Goal: Transaction & Acquisition: Purchase product/service

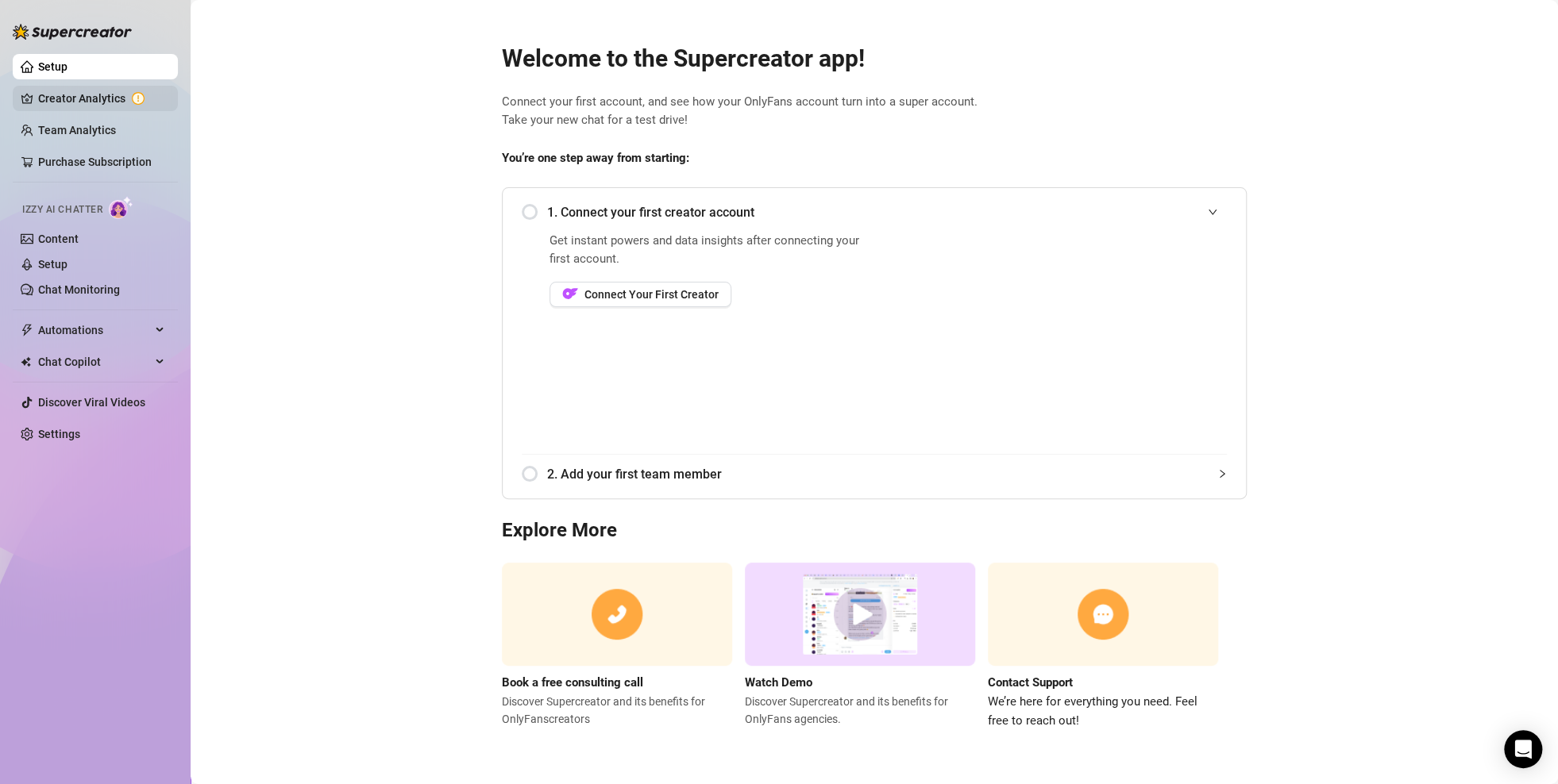
click at [60, 100] on link "Creator Analytics" at bounding box center [101, 98] width 127 height 26
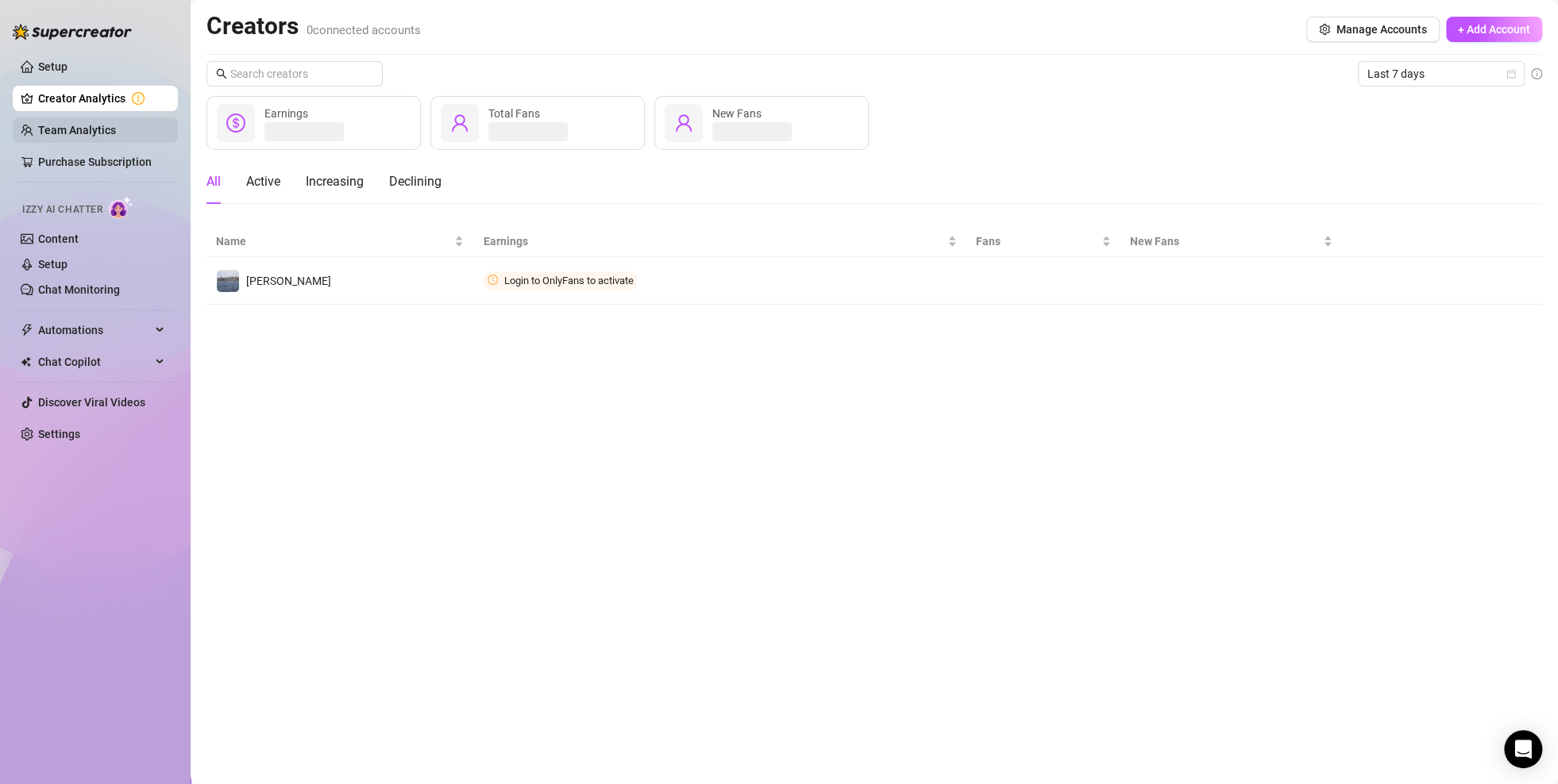
click at [61, 129] on link "Team Analytics" at bounding box center [77, 130] width 78 height 12
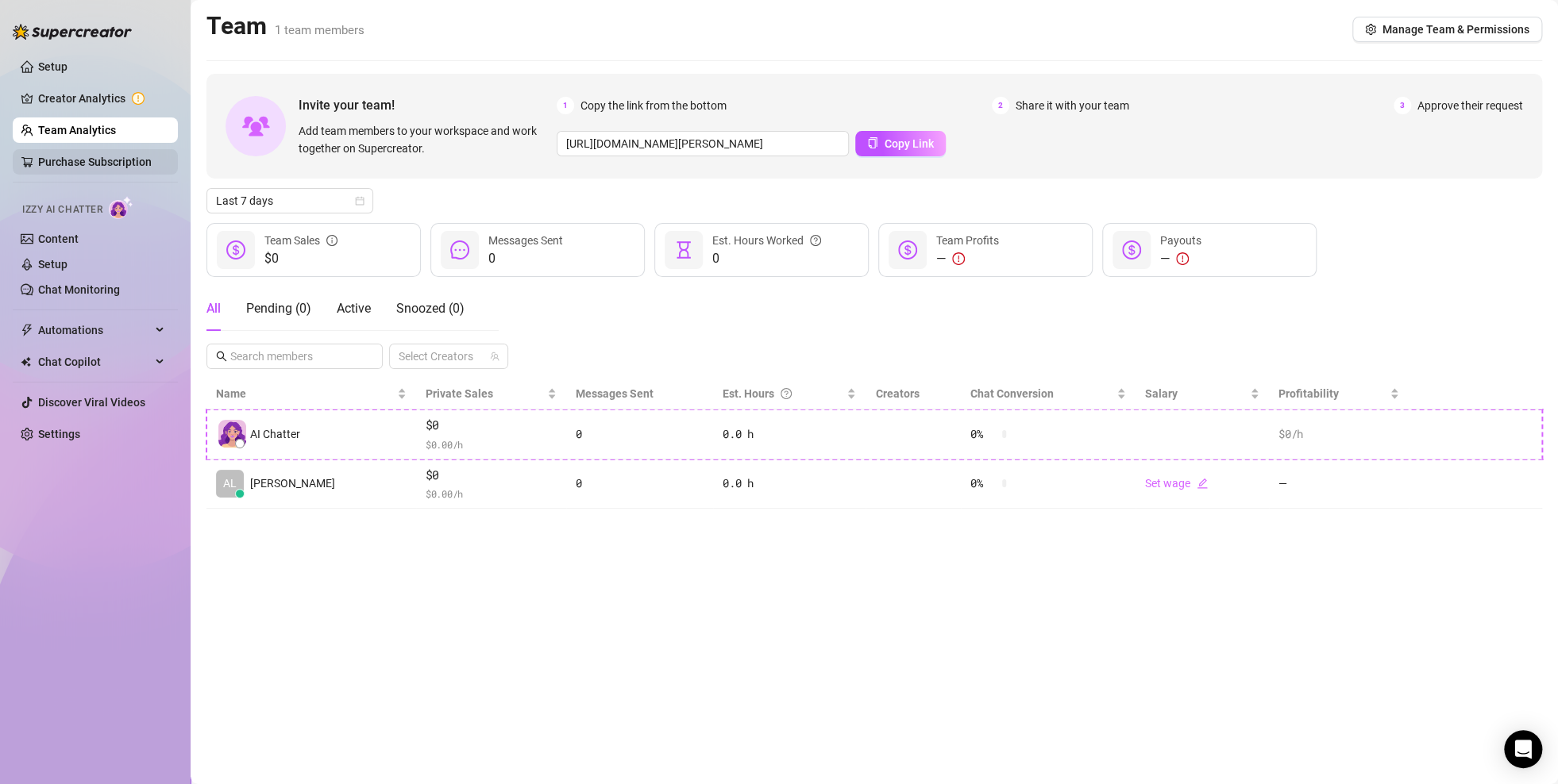
click at [83, 155] on link "Purchase Subscription" at bounding box center [94, 161] width 113 height 12
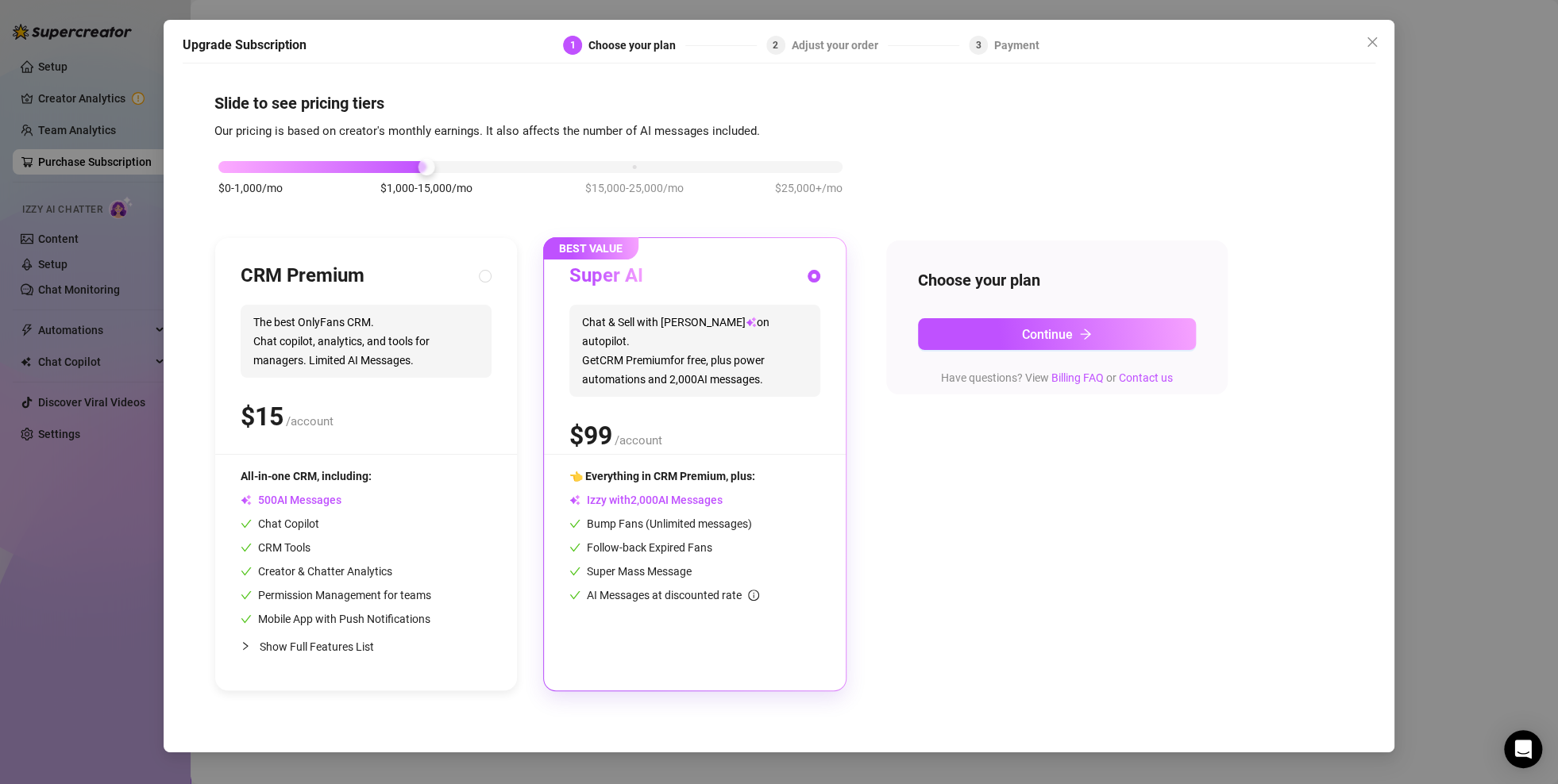
click at [422, 388] on div "CRM Premium The best OnlyFans CRM. Chat copilot, analytics, and tools for manag…" at bounding box center [366, 359] width 251 height 191
radio input "true"
radio input "false"
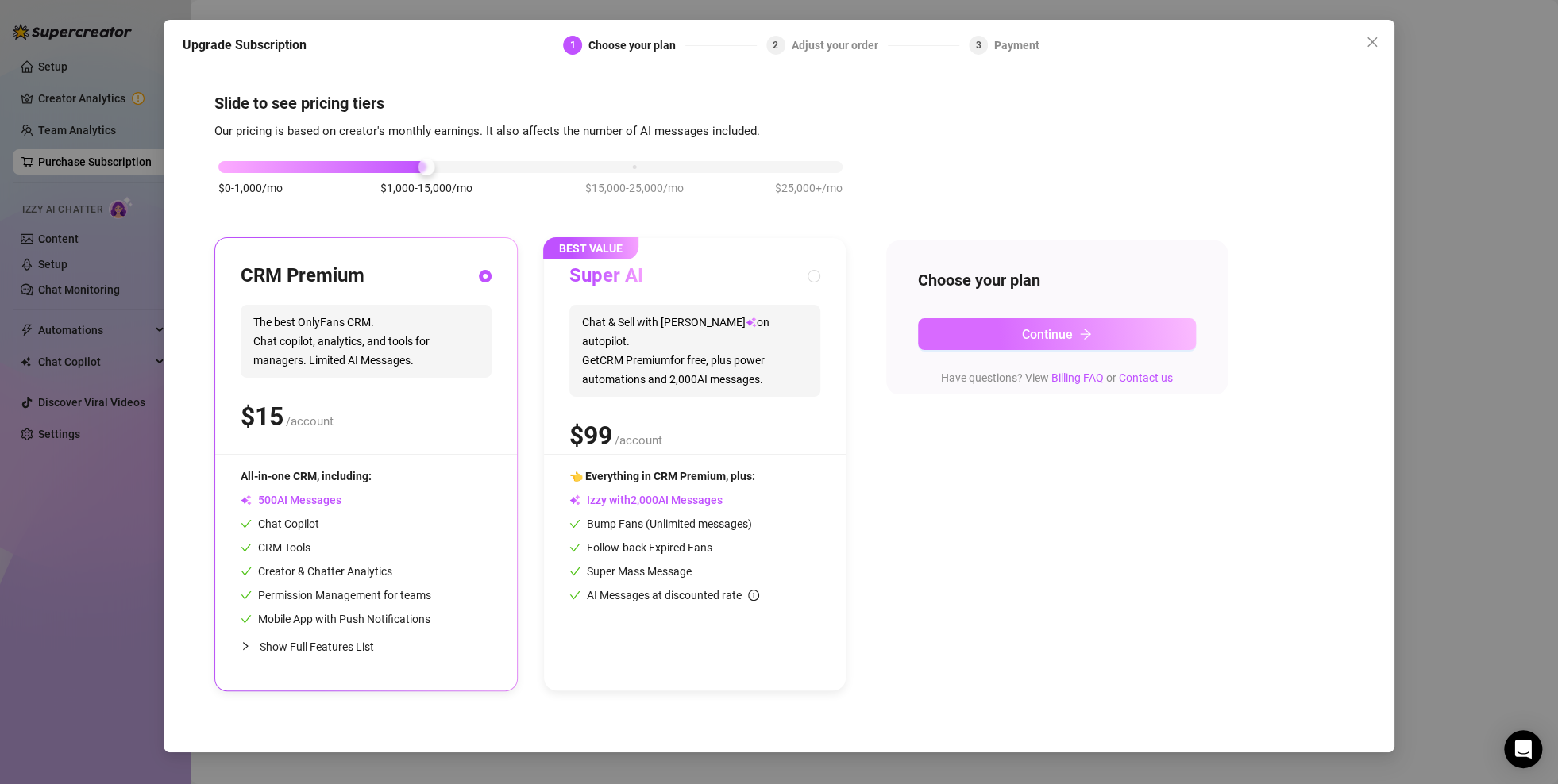
click at [989, 337] on button "Continue" at bounding box center [1057, 333] width 278 height 31
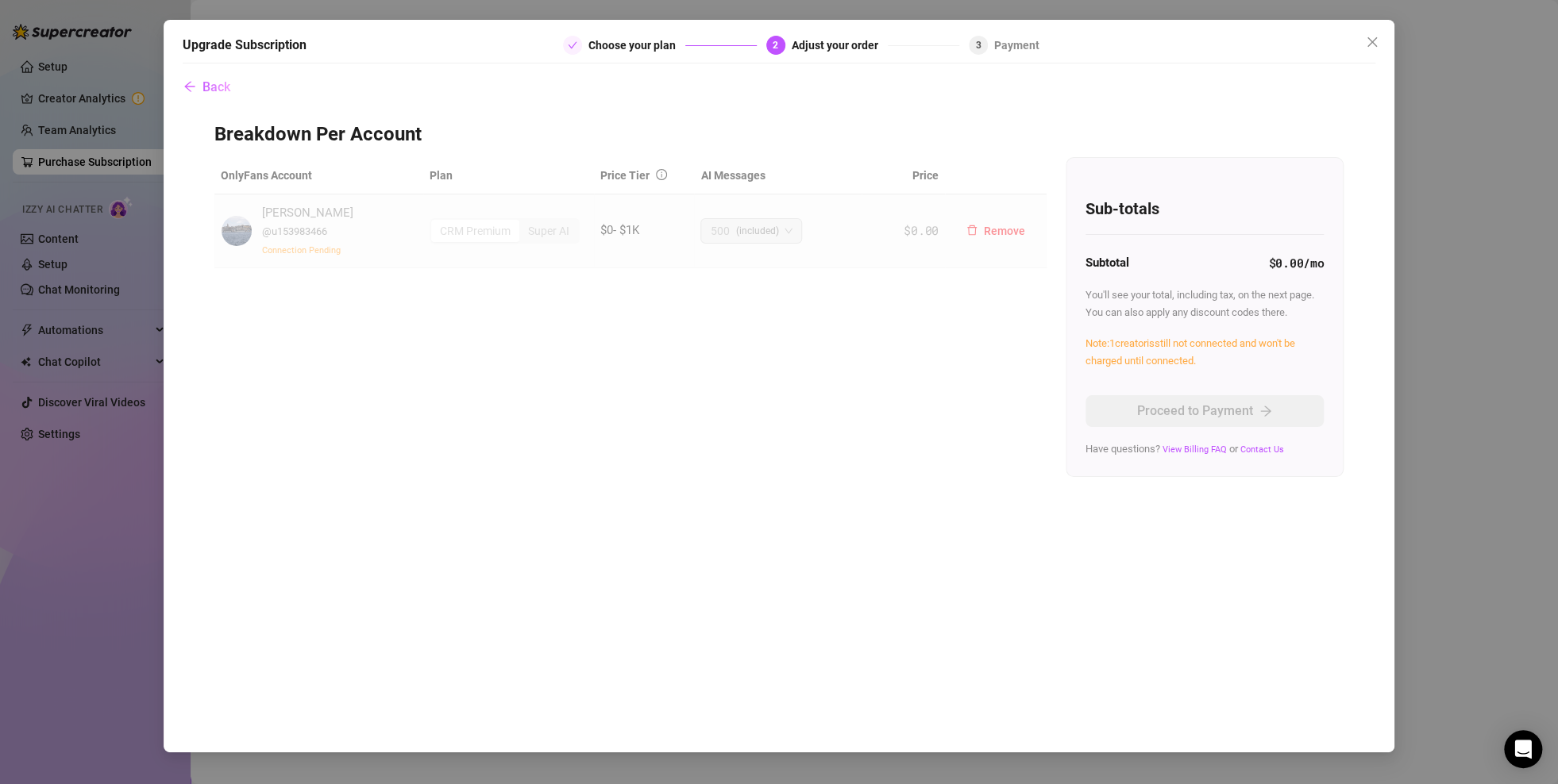
click at [305, 227] on span "@ u153983466" at bounding box center [294, 231] width 65 height 12
click at [260, 250] on div "[PERSON_NAME] @ u153983466 Connection Pending" at bounding box center [319, 231] width 196 height 54
click at [270, 252] on span "Connection Pending" at bounding box center [301, 251] width 79 height 10
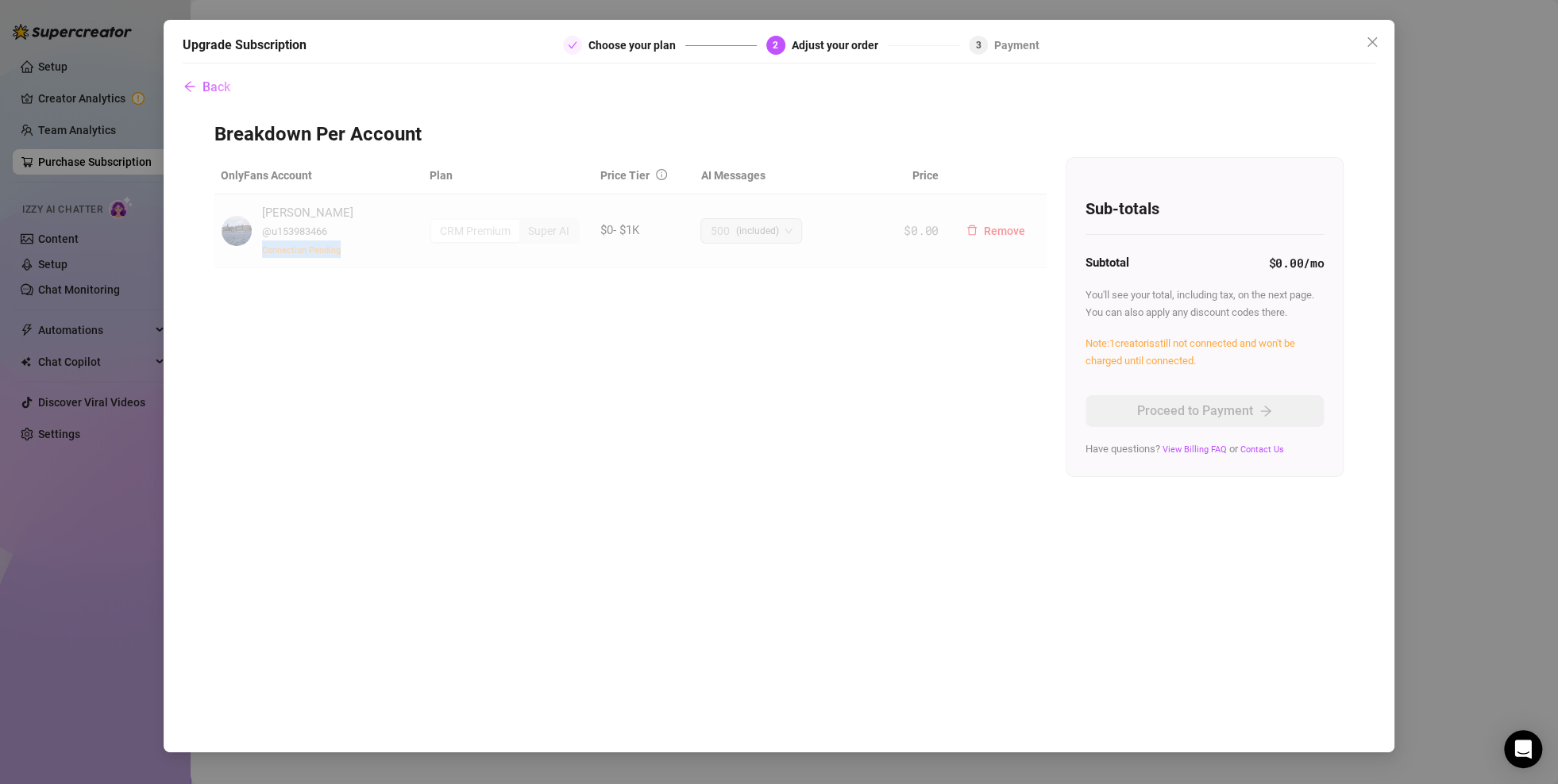
click at [304, 251] on span "Connection Pending" at bounding box center [301, 251] width 79 height 10
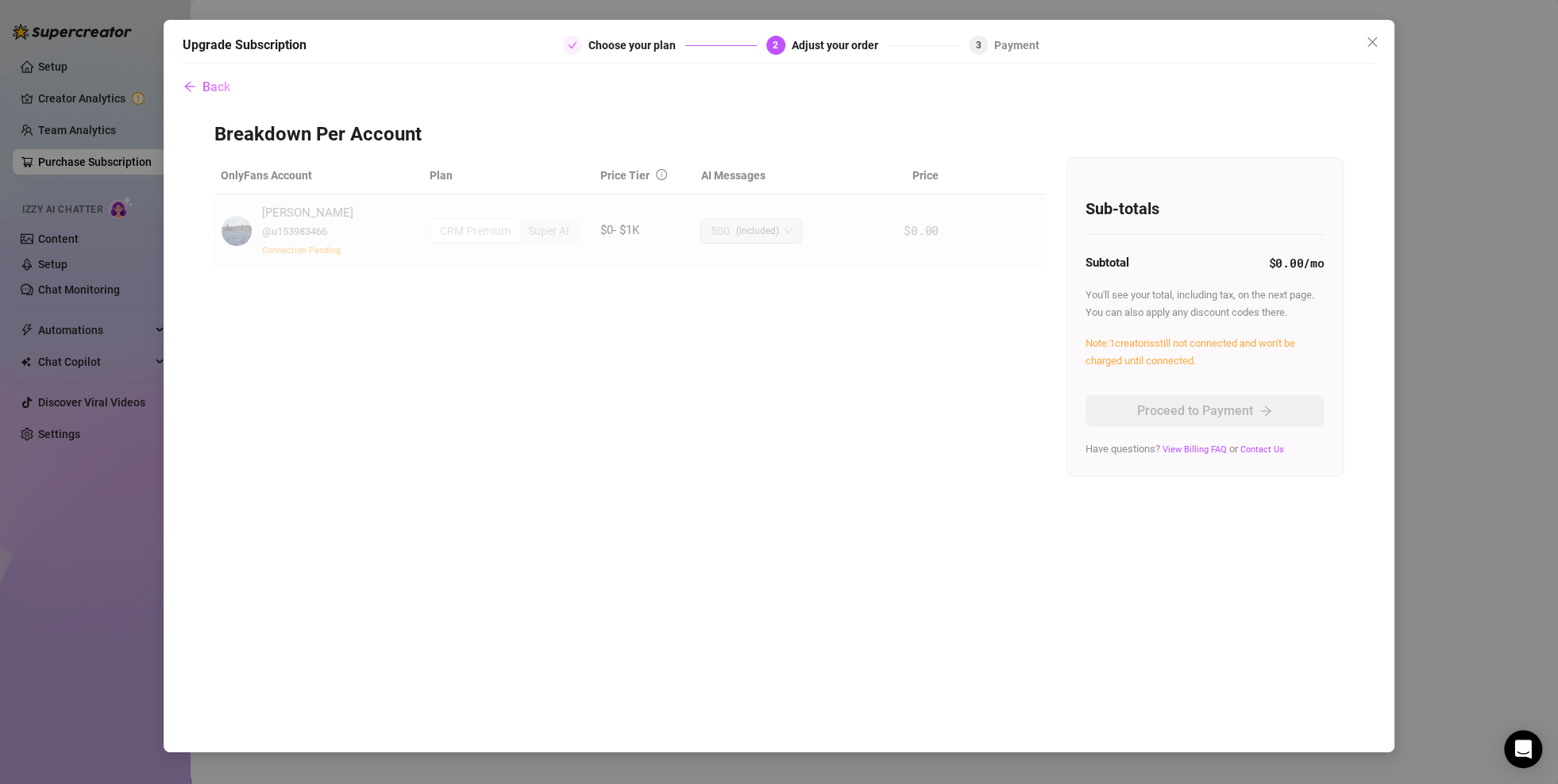
click at [577, 465] on div "OnlyFans Account Plan Price Tier AI Messages Price [PERSON_NAME] @ u153983466 C…" at bounding box center [779, 317] width 1129 height 320
